Goal: Complete application form

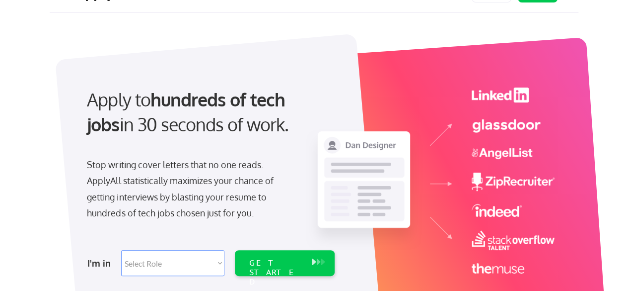
scroll to position [50, 0]
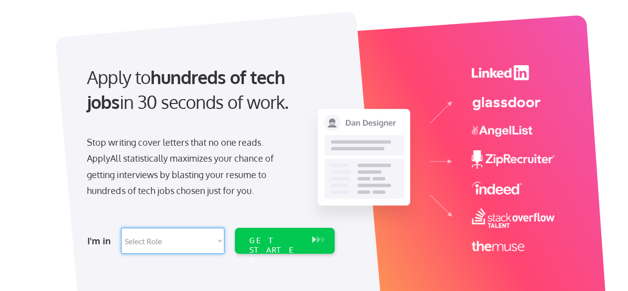
click at [207, 244] on select "Select Role Software Engineering Product Management Customer Success Sales UI/U…" at bounding box center [172, 241] width 103 height 26
click at [57, 171] on div "Apply to hundreds of tech jobs in 30 seconds of work. Stop writing cover letter…" at bounding box center [316, 162] width 526 height 329
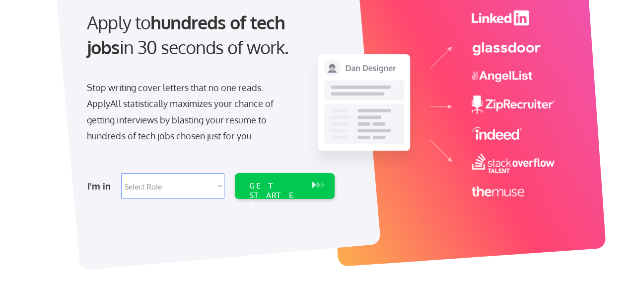
scroll to position [99, 0]
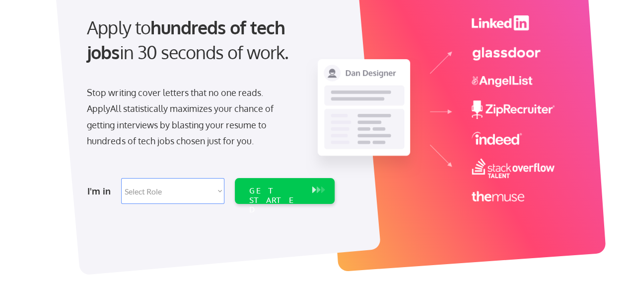
click at [202, 191] on select "Select Role Software Engineering Product Management Customer Success Sales UI/U…" at bounding box center [172, 191] width 103 height 26
select select ""tech_finance_biz_ops_cos""
click at [121, 178] on select "Select Role Software Engineering Product Management Customer Success Sales UI/U…" at bounding box center [172, 191] width 103 height 26
select select ""tech_finance_biz_ops_cos""
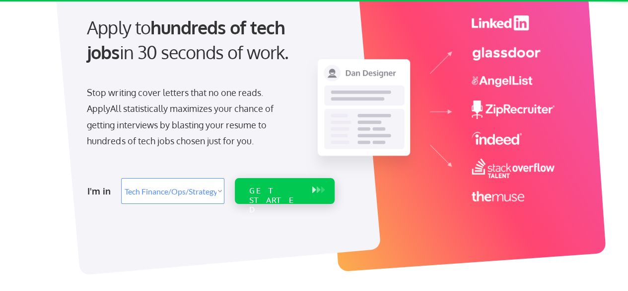
click at [287, 194] on div "GET STARTED" at bounding box center [275, 200] width 53 height 29
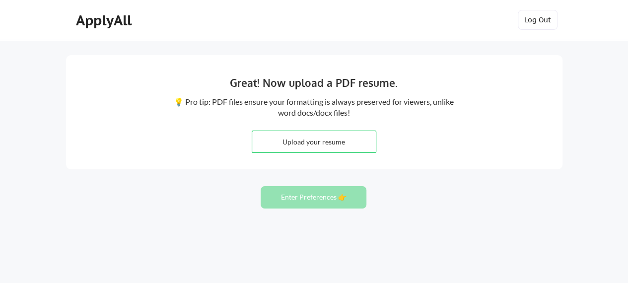
click at [294, 145] on input "file" at bounding box center [314, 141] width 124 height 21
type input "C:\fakepath\[PERSON_NAME] - Resume.pdf"
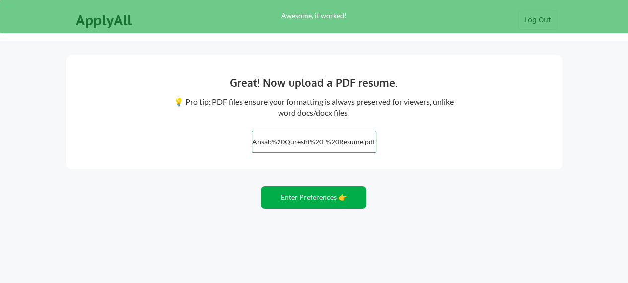
click at [315, 202] on button "Enter Preferences 👉" at bounding box center [314, 197] width 106 height 22
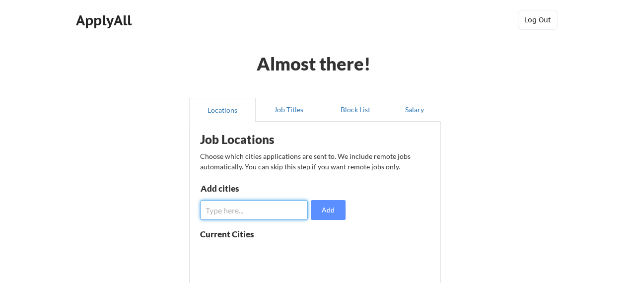
click at [250, 213] on input "input" at bounding box center [254, 210] width 108 height 20
type input "Multan"
click at [327, 210] on button "Add" at bounding box center [328, 210] width 35 height 20
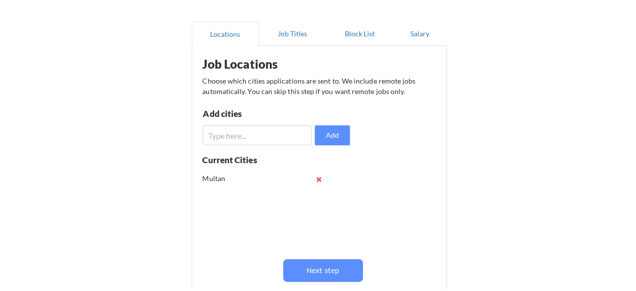
scroll to position [99, 0]
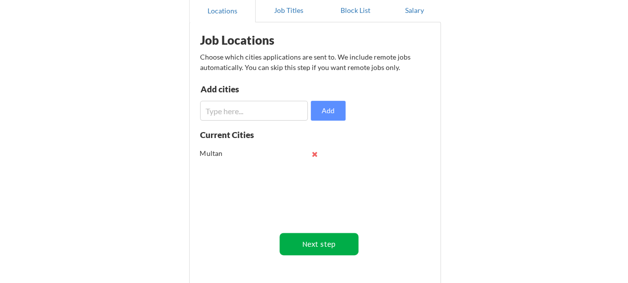
click at [330, 243] on button "Next step" at bounding box center [319, 244] width 79 height 22
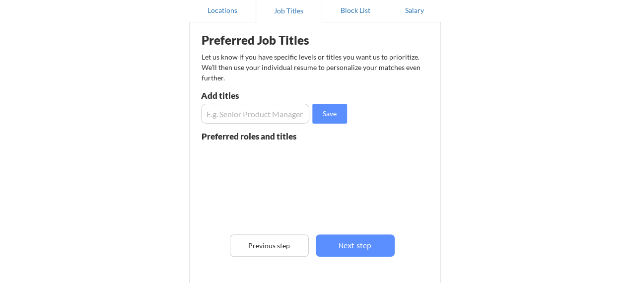
click at [223, 120] on input "input" at bounding box center [255, 114] width 109 height 20
type input "M"
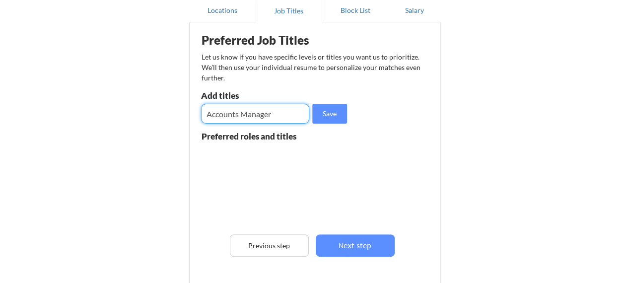
type input "Accounts Manager"
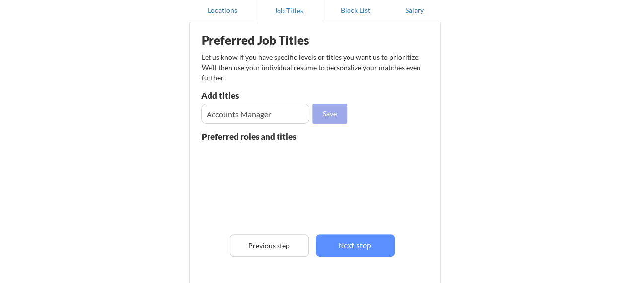
click at [322, 114] on button "Save" at bounding box center [329, 114] width 35 height 20
click at [241, 116] on input "input" at bounding box center [255, 114] width 109 height 20
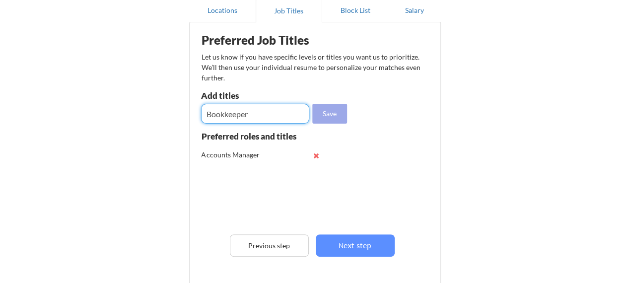
type input "Bookkeeper"
click at [329, 115] on button "Save" at bounding box center [329, 114] width 35 height 20
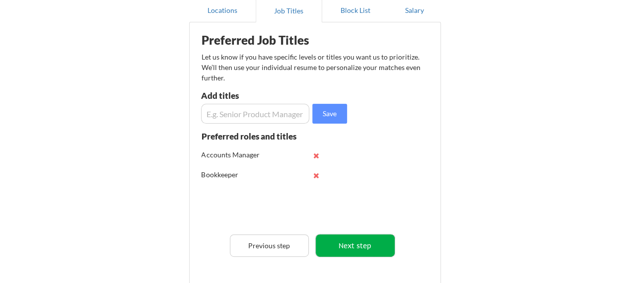
click at [358, 249] on button "Next step" at bounding box center [355, 245] width 79 height 22
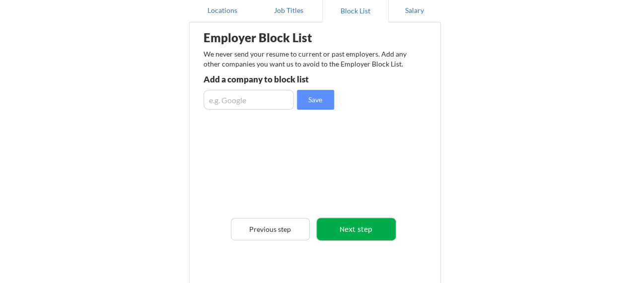
click at [337, 232] on button "Next step" at bounding box center [356, 229] width 79 height 22
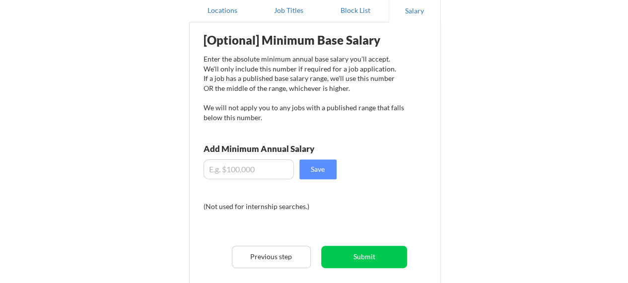
click at [259, 174] on input "input" at bounding box center [249, 169] width 90 height 20
click at [243, 173] on input "input" at bounding box center [249, 169] width 90 height 20
type input "$3,900"
click at [353, 254] on button "Submit" at bounding box center [364, 257] width 86 height 22
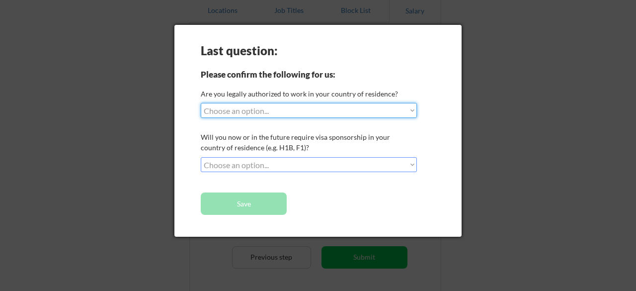
click at [302, 111] on select "Choose an option... Yes, I am a US Citizen Yes, I am a Canadian Citizen Yes, I …" at bounding box center [309, 110] width 216 height 15
click at [301, 111] on select "Choose an option... Yes, I am a US Citizen Yes, I am a Canadian Citizen Yes, I …" at bounding box center [309, 110] width 216 height 15
click at [310, 106] on select "Choose an option... Yes, I am a US Citizen Yes, I am a Canadian Citizen Yes, I …" at bounding box center [309, 110] width 216 height 15
select select ""yes__i_am_an_other_permanent_resident""
click at [201, 103] on select "Choose an option... Yes, I am a US Citizen Yes, I am a Canadian Citizen Yes, I …" at bounding box center [309, 110] width 216 height 15
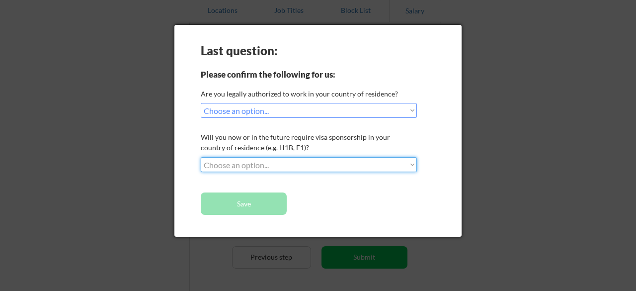
click at [357, 167] on select "Choose an option... No, I will not need sponsorship Yes, I will need sponsorship" at bounding box center [309, 164] width 216 height 15
select select ""no__i_will_not_need_sponsorship""
click at [201, 157] on select "Choose an option... No, I will not need sponsorship Yes, I will need sponsorship" at bounding box center [309, 164] width 216 height 15
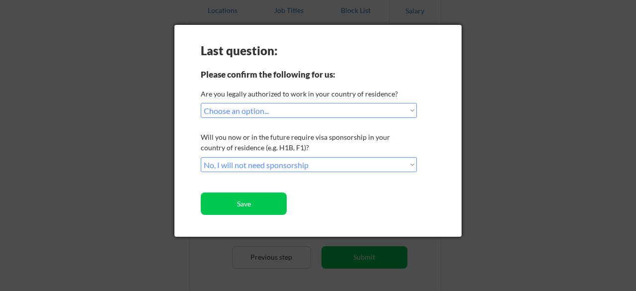
click at [268, 165] on select "Choose an option... No, I will not need sponsorship Yes, I will need sponsorship" at bounding box center [309, 164] width 216 height 15
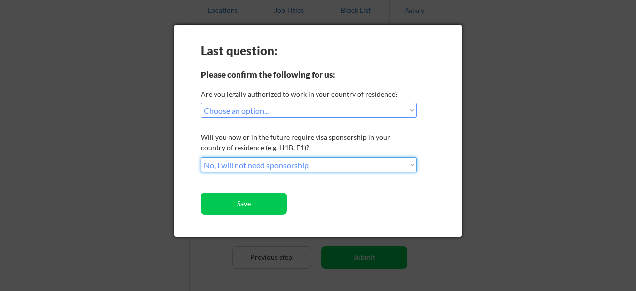
click at [268, 165] on select "Choose an option... No, I will not need sponsorship Yes, I will need sponsorship" at bounding box center [309, 164] width 216 height 15
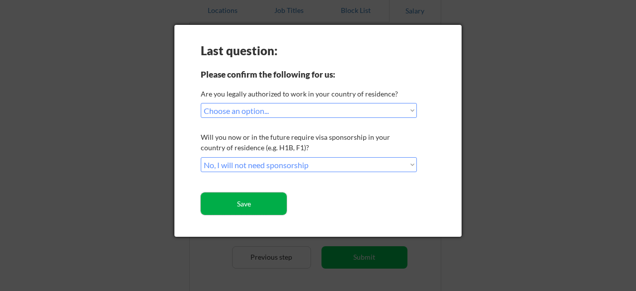
click at [245, 203] on button "Save" at bounding box center [244, 203] width 86 height 22
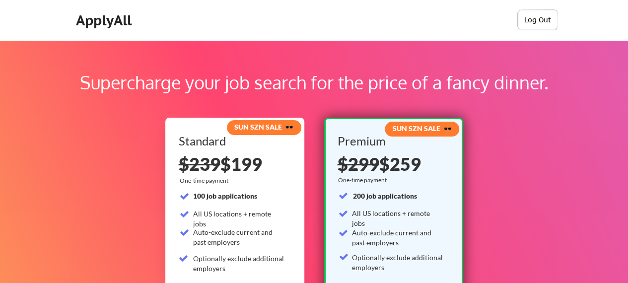
click at [541, 14] on button "Log Out" at bounding box center [538, 20] width 40 height 20
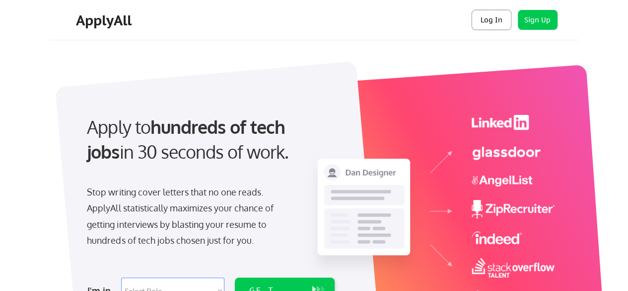
click at [492, 21] on button "Log In" at bounding box center [492, 20] width 40 height 20
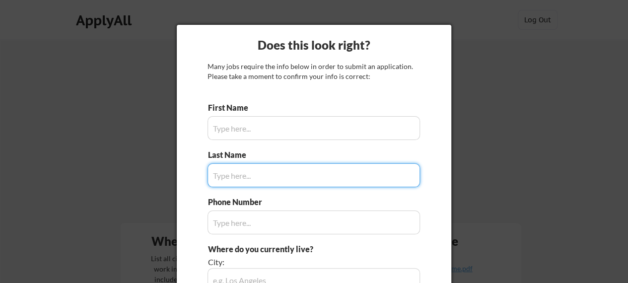
click at [244, 124] on input "input" at bounding box center [314, 128] width 213 height 24
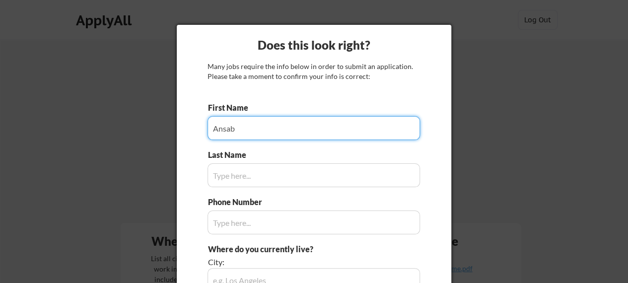
type input "Ansab"
click at [254, 180] on input "input" at bounding box center [314, 175] width 213 height 24
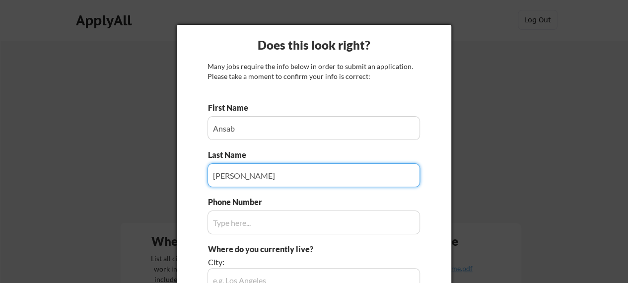
type input "Qureshi"
click at [252, 228] on input "input" at bounding box center [314, 223] width 213 height 24
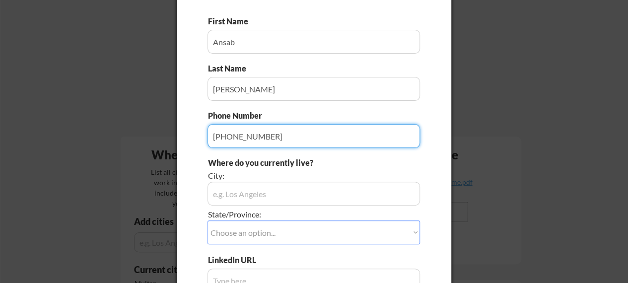
scroll to position [149, 0]
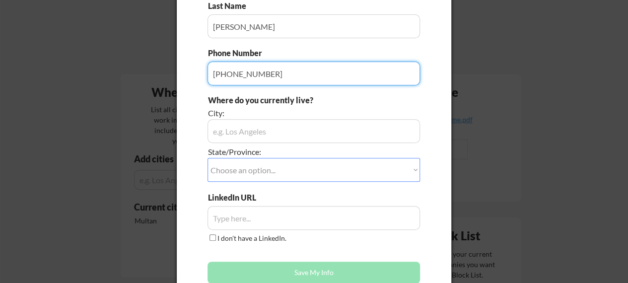
type input "+923052318227"
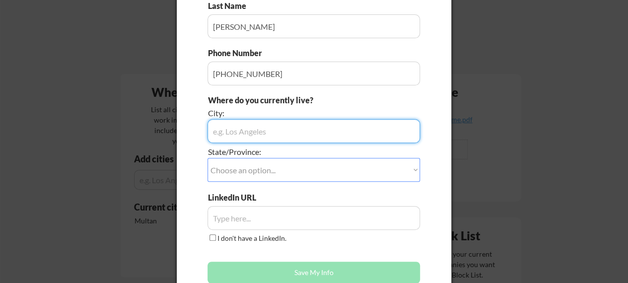
click at [257, 136] on input "input" at bounding box center [314, 131] width 213 height 24
type input "Multan"
click at [278, 163] on select "Choose an option... Other/Not Applicable Alabama Alaska Alberta Arizona Arkansa…" at bounding box center [314, 170] width 213 height 24
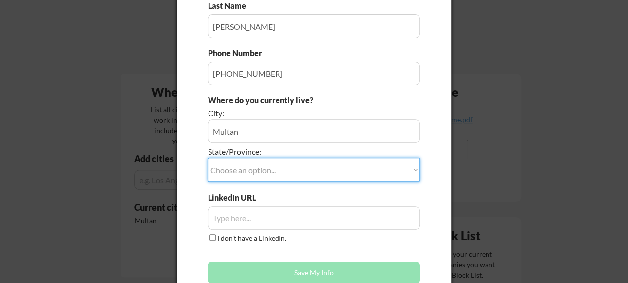
click at [295, 176] on select "Choose an option... Other/Not Applicable Alabama Alaska Alberta Arizona Arkansa…" at bounding box center [314, 170] width 213 height 24
select select ""Other/Not Applicable""
click at [208, 158] on select "Choose an option... Other/Not Applicable Alabama Alaska Alberta Arizona Arkansa…" at bounding box center [314, 170] width 213 height 24
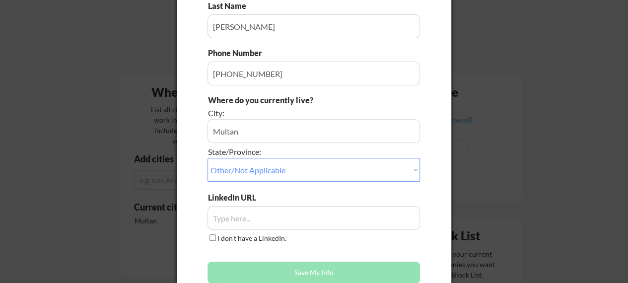
click at [289, 213] on input "input" at bounding box center [314, 218] width 213 height 24
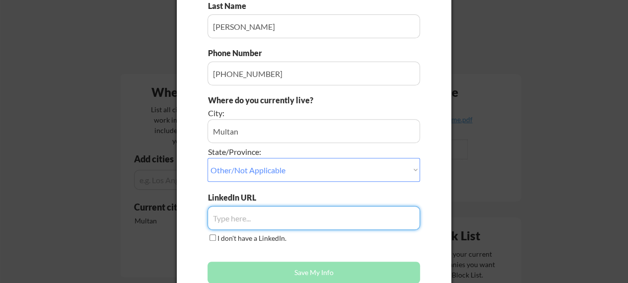
paste input "linkedin.com/in/ansab-qureshi-5bb818216"
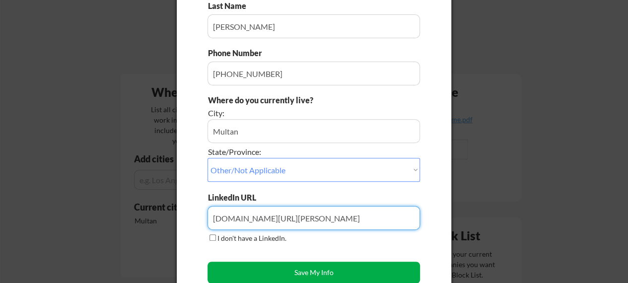
type input "linkedin.com/in/ansab-qureshi-5bb818216"
click at [313, 265] on button "Save My Info" at bounding box center [314, 273] width 213 height 22
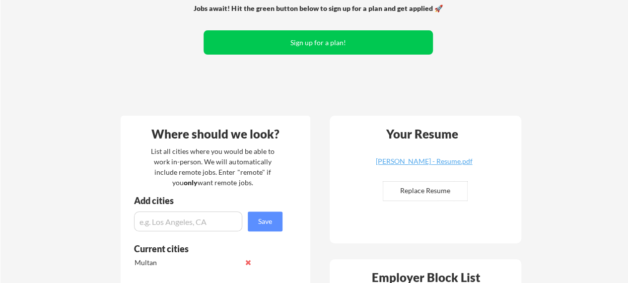
scroll to position [199, 0]
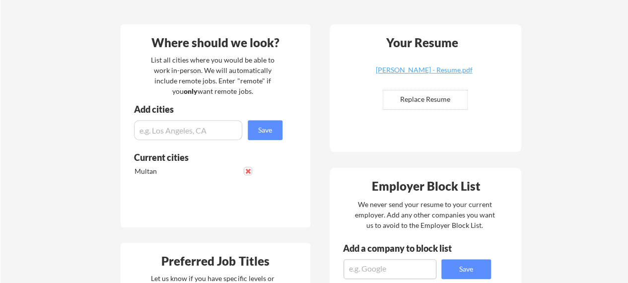
click at [249, 171] on button at bounding box center [247, 170] width 7 height 7
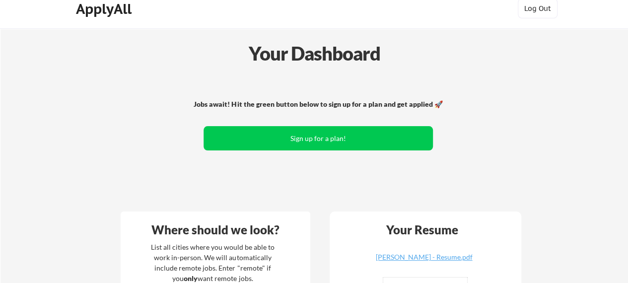
scroll to position [0, 0]
